Goal: Check status: Check status

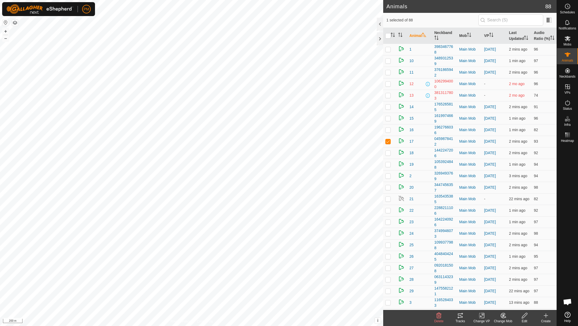
click at [461, 315] on icon at bounding box center [460, 315] width 6 height 6
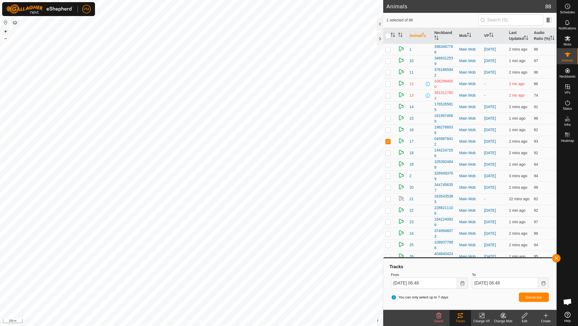
click at [4, 32] on button "+" at bounding box center [5, 31] width 6 height 6
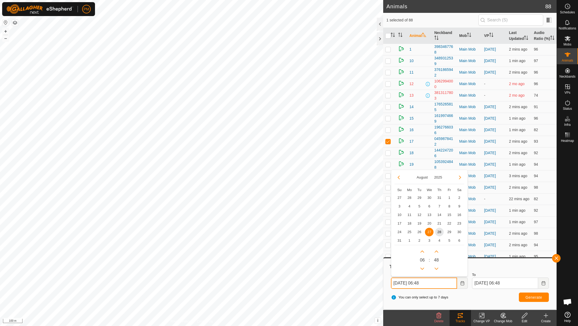
click at [455, 284] on input "[DATE] 06:48" at bounding box center [424, 283] width 66 height 11
click at [439, 232] on span "28" at bounding box center [439, 232] width 9 height 9
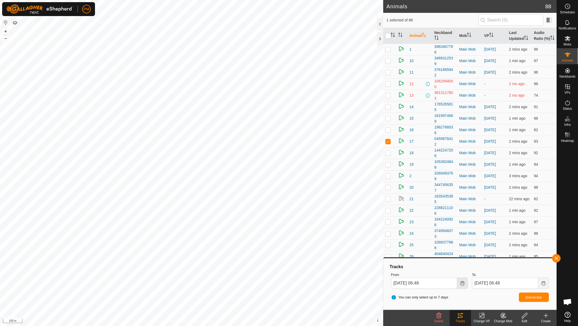
click at [462, 283] on icon "Choose Date" at bounding box center [462, 283] width 4 height 4
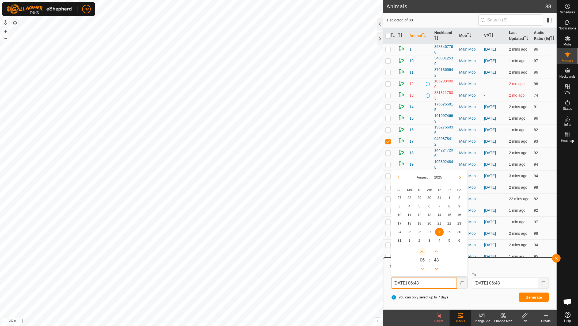
click at [422, 250] on button "Next Hour" at bounding box center [422, 251] width 9 height 9
type input "[DATE] 07:48"
click at [422, 268] on button "Previous Hour" at bounding box center [422, 268] width 9 height 9
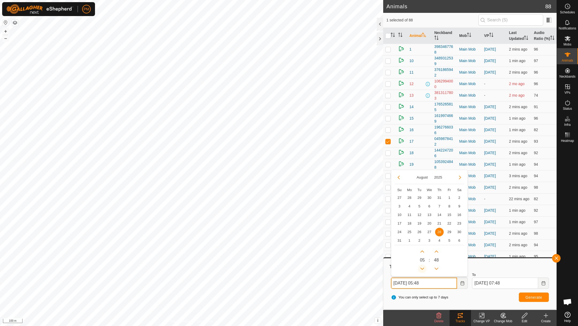
click at [422, 268] on icon "Previous Hour" at bounding box center [422, 269] width 4 height 4
click at [422, 268] on button "Previous Hour" at bounding box center [422, 268] width 9 height 9
type input "[DATE] 02:48"
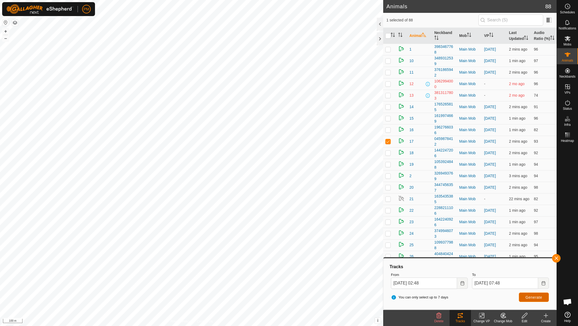
click at [522, 296] on button "Generate" at bounding box center [534, 297] width 30 height 9
click at [6, 31] on button "+" at bounding box center [5, 31] width 6 height 6
click at [6, 32] on button "+" at bounding box center [5, 31] width 6 height 6
